Goal: Task Accomplishment & Management: Use online tool/utility

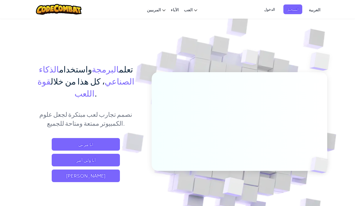
click at [122, 34] on div "تعلم البرمجة واستخدام الذكاء الصناعي ، كل هذا من خلال قوة اللعب . نصمم تجارب لع…" at bounding box center [177, 114] width 299 height 192
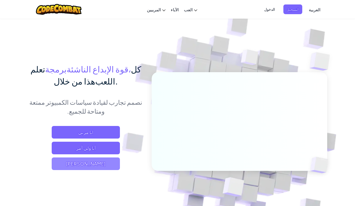
click at [106, 164] on span "[PERSON_NAME]" at bounding box center [86, 164] width 68 height 13
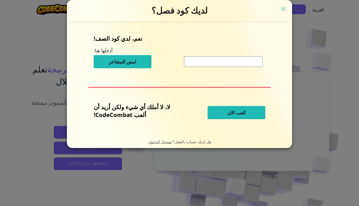
click at [223, 112] on button "العب الان" at bounding box center [237, 112] width 58 height 13
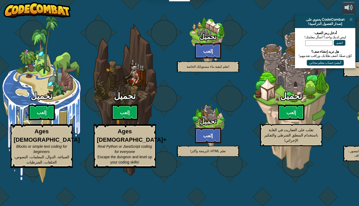
select select "ar"
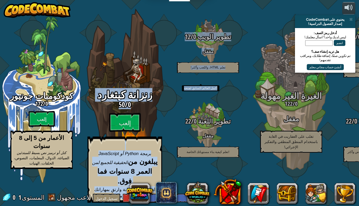
drag, startPoint x: 223, startPoint y: 112, endPoint x: 153, endPoint y: 45, distance: 95.7
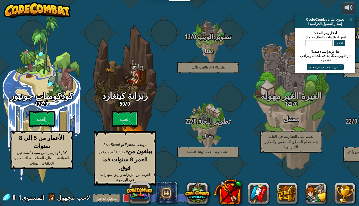
click at [154, 26] on div "كودكومبات جونيور 0 / 172 إلعب الأعمار من 5 إلى 8 سنوات كتل أو ترميز نص بسيط للم…" at bounding box center [179, 103] width 359 height 206
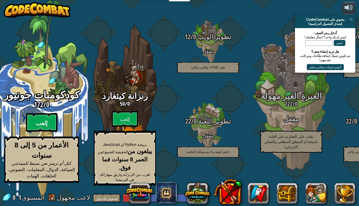
click at [47, 129] on btn "إلعب" at bounding box center [42, 122] width 32 height 19
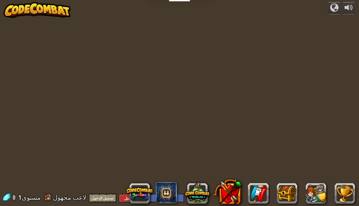
select select "ar"
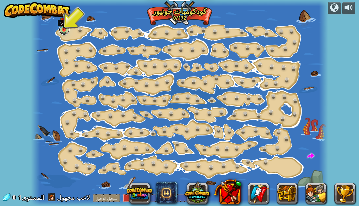
click at [68, 31] on link at bounding box center [64, 29] width 11 height 11
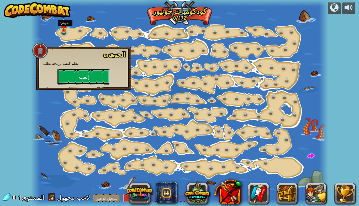
click at [81, 77] on font "إلعب" at bounding box center [84, 77] width 10 height 7
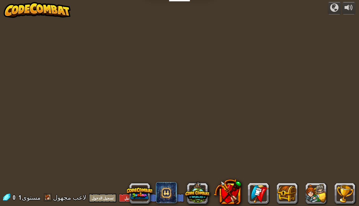
select select "ar"
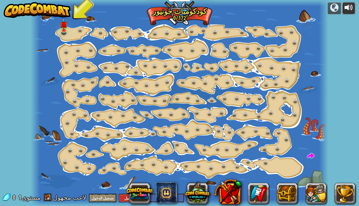
click at [352, 3] on div at bounding box center [349, 7] width 8 height 8
click at [58, 30] on div at bounding box center [179, 103] width 297 height 206
click at [62, 30] on link at bounding box center [64, 29] width 11 height 11
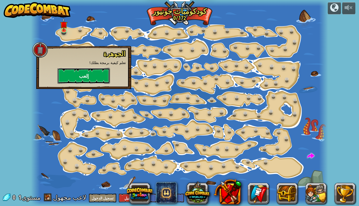
click at [86, 77] on button "إلعب" at bounding box center [84, 76] width 53 height 16
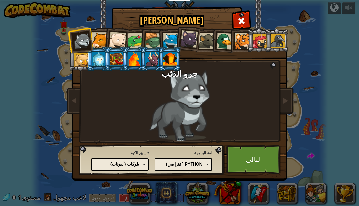
click at [175, 165] on div "Python (افتراضي)" at bounding box center [182, 165] width 40 height 6
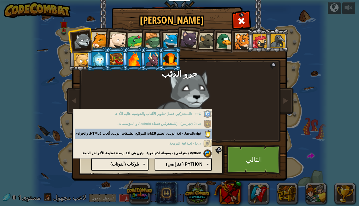
click at [175, 165] on div "Python (افتراضي)" at bounding box center [182, 165] width 40 height 6
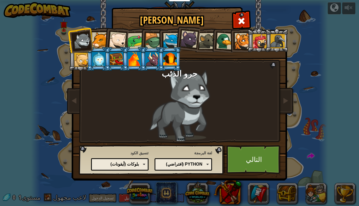
click at [142, 167] on div "كود نصي الكتل والكود الكتل بلوكات (أيقونات) بلوكات (أيقونات)" at bounding box center [120, 164] width 58 height 12
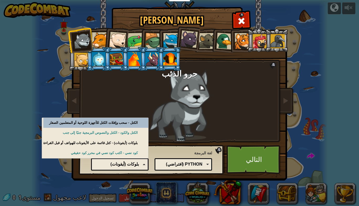
click at [142, 167] on div "كود نصي الكتل والكود الكتل بلوكات (أيقونات) بلوكات (أيقونات)" at bounding box center [120, 164] width 58 height 12
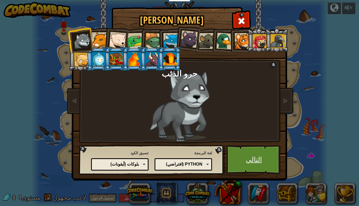
click at [241, 158] on link "التالي" at bounding box center [254, 159] width 55 height 29
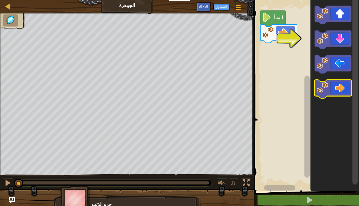
click at [333, 81] on icon "مساحة عمل بلوكلي" at bounding box center [333, 89] width 37 height 18
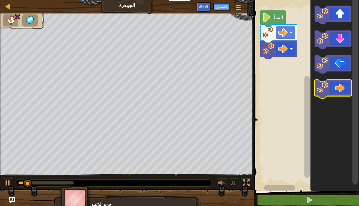
click at [333, 81] on icon "مساحة عمل بلوكلي" at bounding box center [333, 89] width 37 height 18
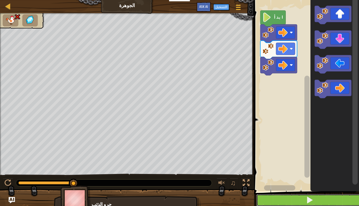
click at [296, 200] on button at bounding box center [310, 200] width 107 height 12
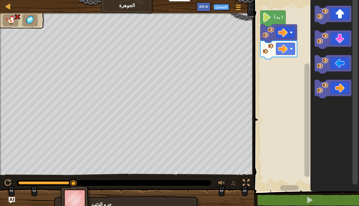
click at [273, 18] on icon "مساحة عمل بلوكلي" at bounding box center [273, 19] width 25 height 16
click at [270, 34] on image "مساحة عمل بلوكلي" at bounding box center [269, 33] width 12 height 12
click at [288, 34] on image "مساحة عمل بلوكلي" at bounding box center [282, 32] width 9 height 9
click at [266, 49] on image "مساحة عمل بلوكلي" at bounding box center [269, 49] width 12 height 12
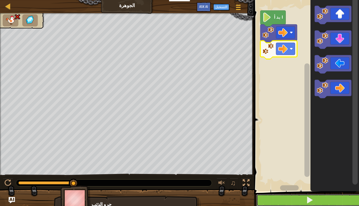
click at [303, 201] on button at bounding box center [310, 200] width 107 height 12
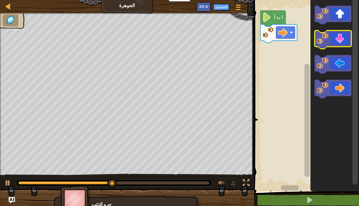
click at [334, 38] on icon "مساحة عمل بلوكلي" at bounding box center [333, 39] width 37 height 18
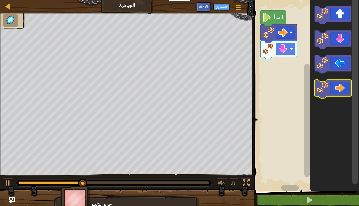
click at [330, 88] on icon "مساحة عمل بلوكلي" at bounding box center [333, 89] width 37 height 18
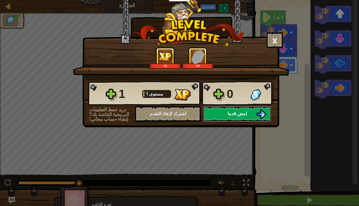
click at [242, 112] on span "امض قدما" at bounding box center [237, 113] width 19 height 7
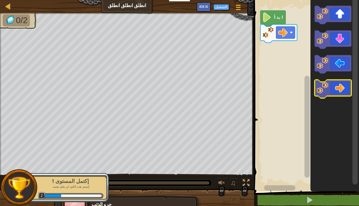
click at [336, 90] on icon "مساحة عمل بلوكلي" at bounding box center [333, 89] width 37 height 18
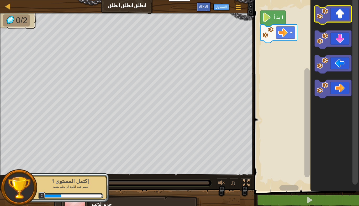
click at [337, 19] on icon "مساحة عمل بلوكلي" at bounding box center [333, 15] width 37 height 18
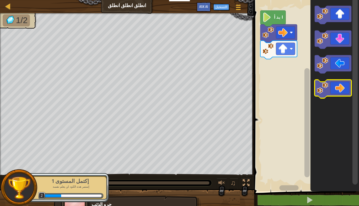
click at [327, 86] on image "مساحة عمل بلوكلي" at bounding box center [323, 88] width 12 height 12
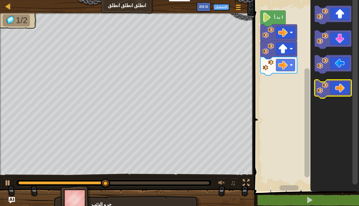
click at [328, 90] on image "مساحة عمل بلوكلي" at bounding box center [323, 88] width 12 height 12
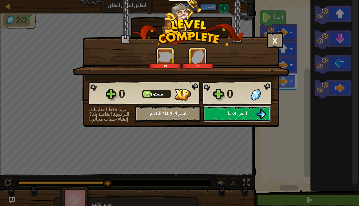
click at [238, 114] on span "امض قدما" at bounding box center [237, 113] width 19 height 7
